Goal: Task Accomplishment & Management: Use online tool/utility

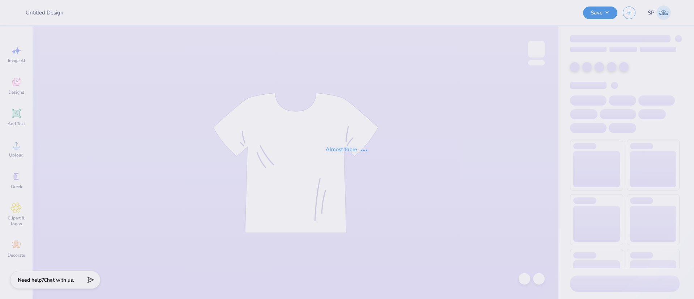
type input "Theta Tau Sweatshirts"
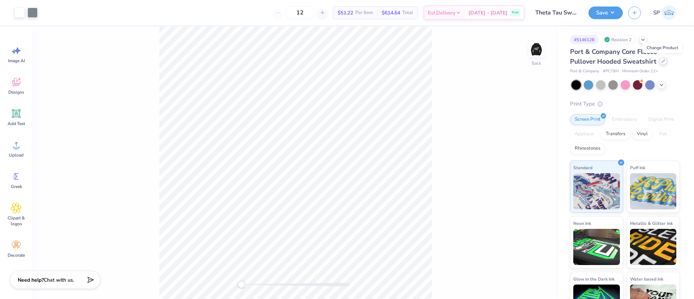
click at [664, 61] on icon at bounding box center [664, 61] width 4 height 4
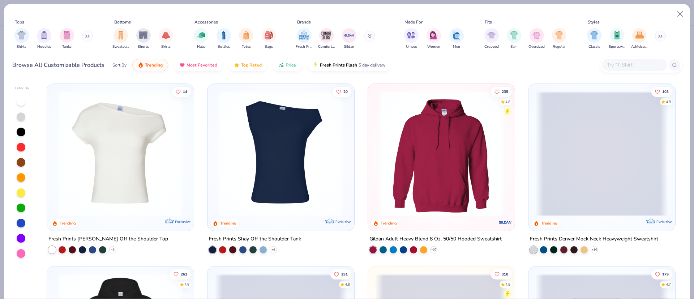
click at [628, 67] on input "text" at bounding box center [634, 65] width 56 height 8
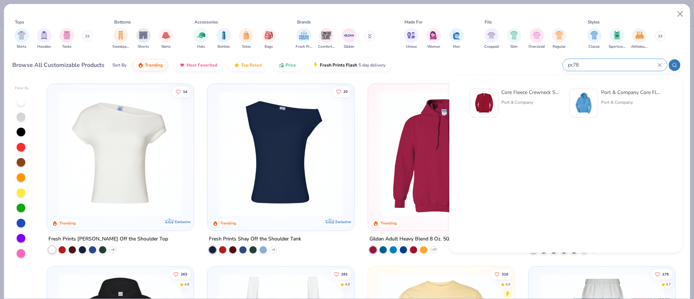
type input "pc78"
click at [626, 93] on div "Port & Company Core Fleece Pullover Hooded Sweatshirt" at bounding box center [631, 93] width 61 height 8
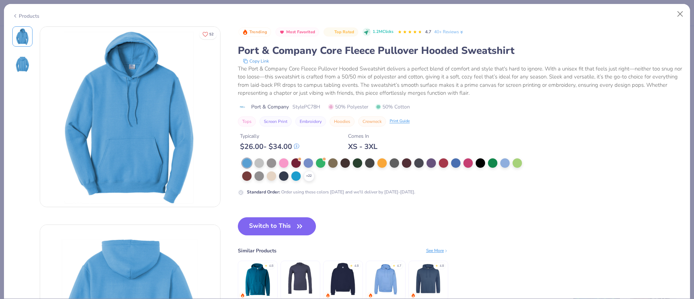
click at [23, 16] on div "Products" at bounding box center [25, 16] width 27 height 8
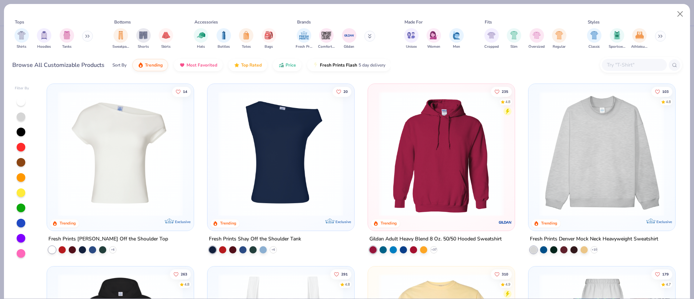
click at [619, 65] on input "text" at bounding box center [634, 65] width 56 height 8
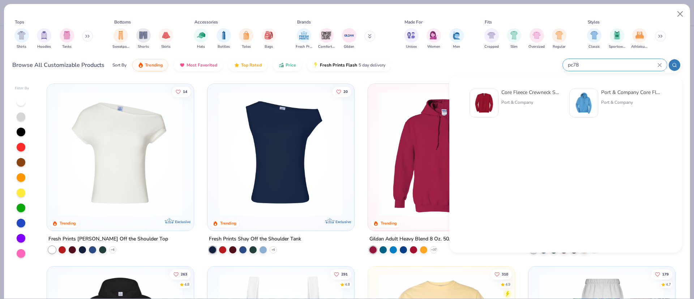
type input "pc78"
click at [512, 89] on div "Core Fleece Crewneck Sweatshirt" at bounding box center [532, 93] width 61 height 8
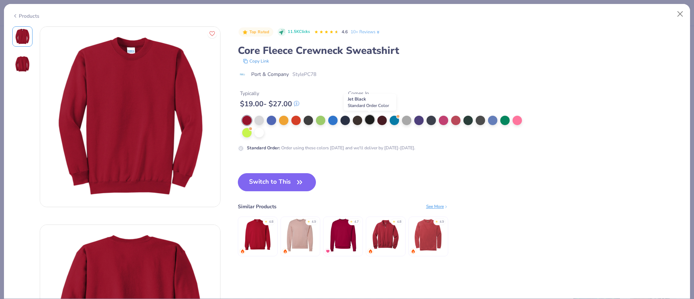
click at [371, 122] on div at bounding box center [369, 119] width 9 height 9
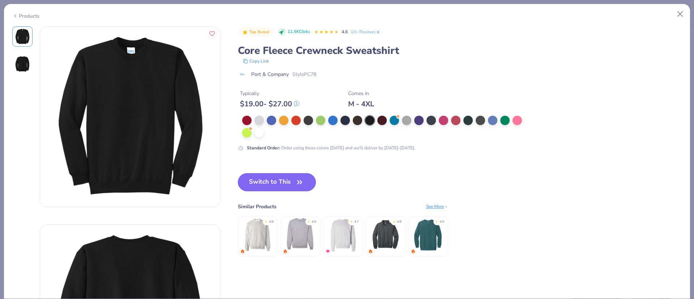
click at [258, 180] on button "Switch to This" at bounding box center [277, 182] width 78 height 18
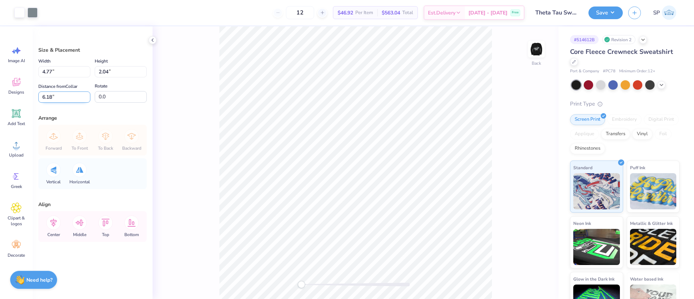
click at [70, 98] on input "6.18" at bounding box center [64, 96] width 52 height 11
click at [45, 97] on input "6.18" at bounding box center [64, 96] width 52 height 11
type input "3"
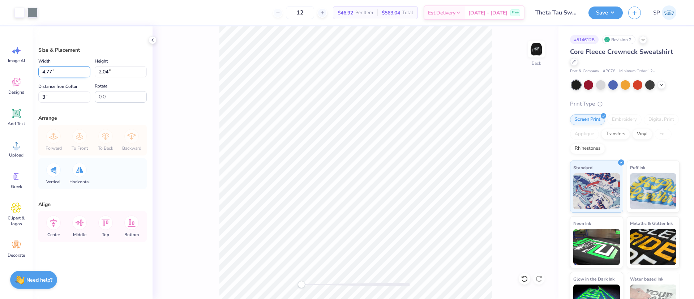
click at [50, 71] on input "4.77" at bounding box center [64, 71] width 52 height 11
click at [49, 71] on input "4.77" at bounding box center [64, 71] width 52 height 11
type input "4.00"
type input "1.71"
click at [45, 96] on input "3.17" at bounding box center [64, 96] width 52 height 11
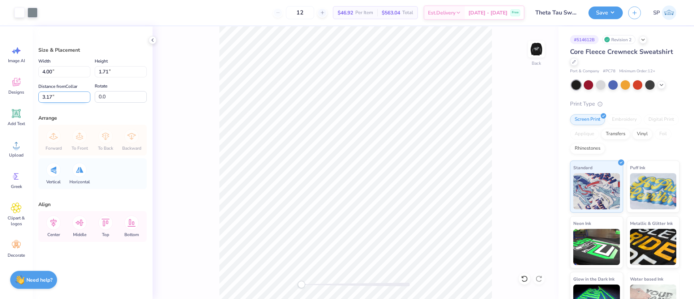
click at [45, 96] on input "3.17" at bounding box center [64, 96] width 52 height 11
type input "3"
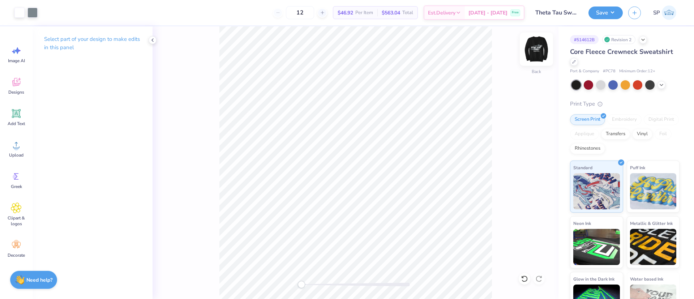
click at [538, 50] on img at bounding box center [536, 49] width 29 height 29
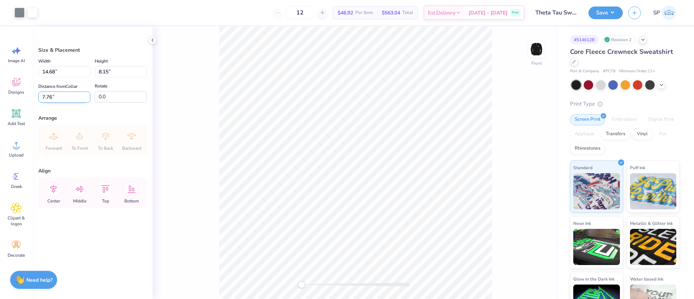
click at [48, 95] on input "7.76" at bounding box center [64, 96] width 52 height 11
type input "3.00"
click at [48, 71] on input "14.68" at bounding box center [64, 71] width 52 height 11
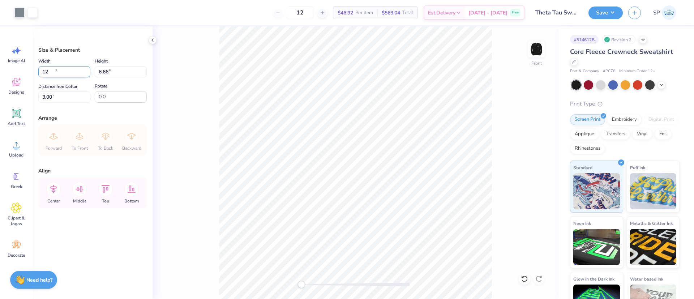
type input "12.00"
type input "6.66"
click at [52, 190] on icon at bounding box center [53, 189] width 7 height 8
click at [46, 188] on div "Center" at bounding box center [53, 193] width 26 height 31
click at [47, 97] on input "3.74" at bounding box center [64, 96] width 52 height 11
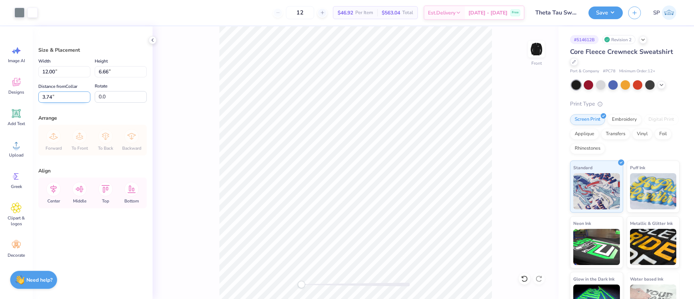
click at [47, 97] on input "3.74" at bounding box center [64, 96] width 52 height 11
type input "3.00"
click at [536, 46] on img at bounding box center [536, 49] width 29 height 29
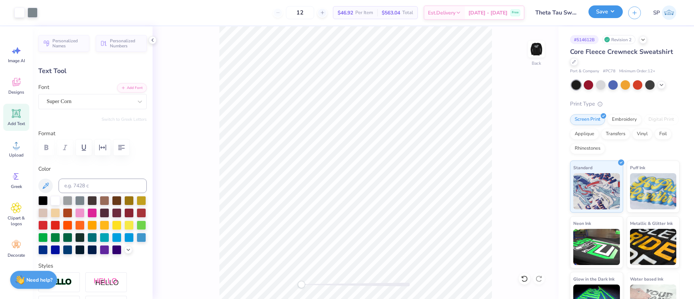
click at [615, 10] on button "Save" at bounding box center [606, 11] width 34 height 13
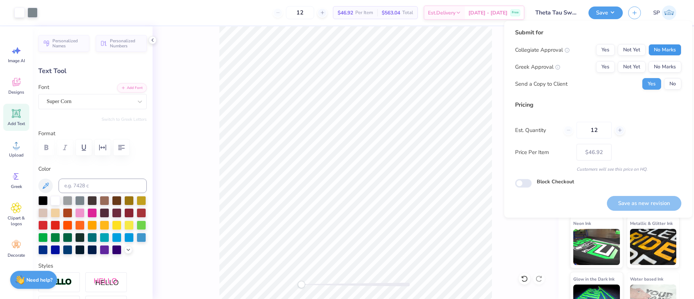
click at [671, 50] on button "No Marks" at bounding box center [665, 50] width 33 height 12
click at [599, 67] on button "Yes" at bounding box center [605, 67] width 19 height 12
drag, startPoint x: 598, startPoint y: 131, endPoint x: 585, endPoint y: 132, distance: 13.4
click at [585, 132] on input "12" at bounding box center [594, 130] width 35 height 17
type input "20"
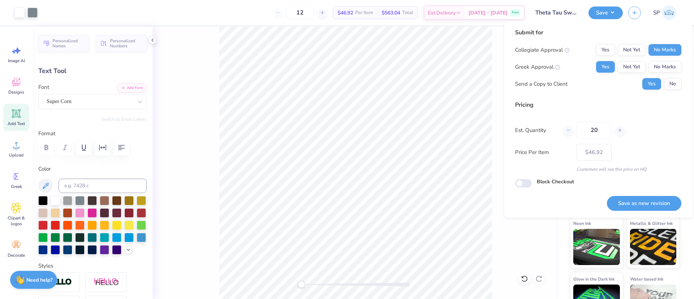
type input "20"
type input "$40.36"
type input "20"
click at [644, 120] on div "Pricing Est. Quantity 20 Price Per Item $40.36 Customers will see this price on…" at bounding box center [598, 137] width 166 height 72
click at [651, 202] on button "Save as new revision" at bounding box center [644, 203] width 74 height 15
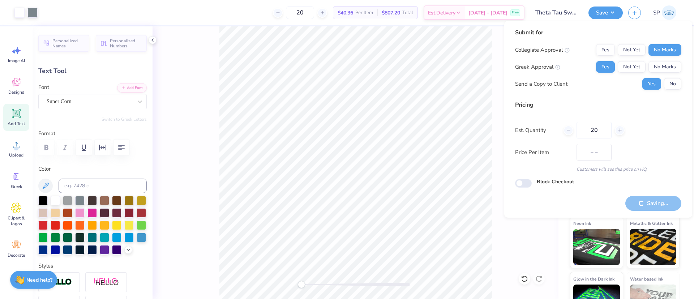
type input "$40.36"
